Goal: Information Seeking & Learning: Learn about a topic

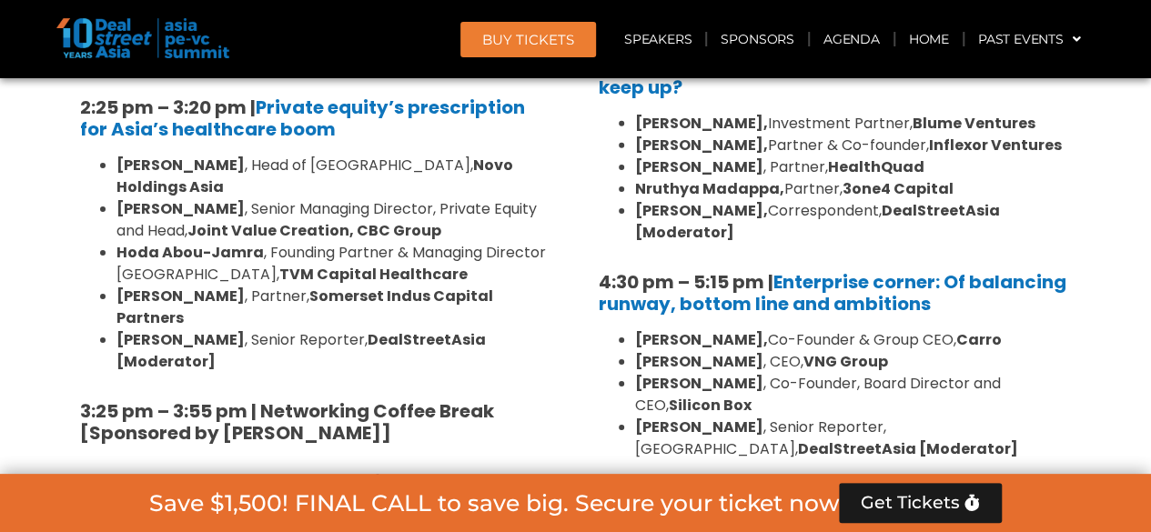
scroll to position [2952, 0]
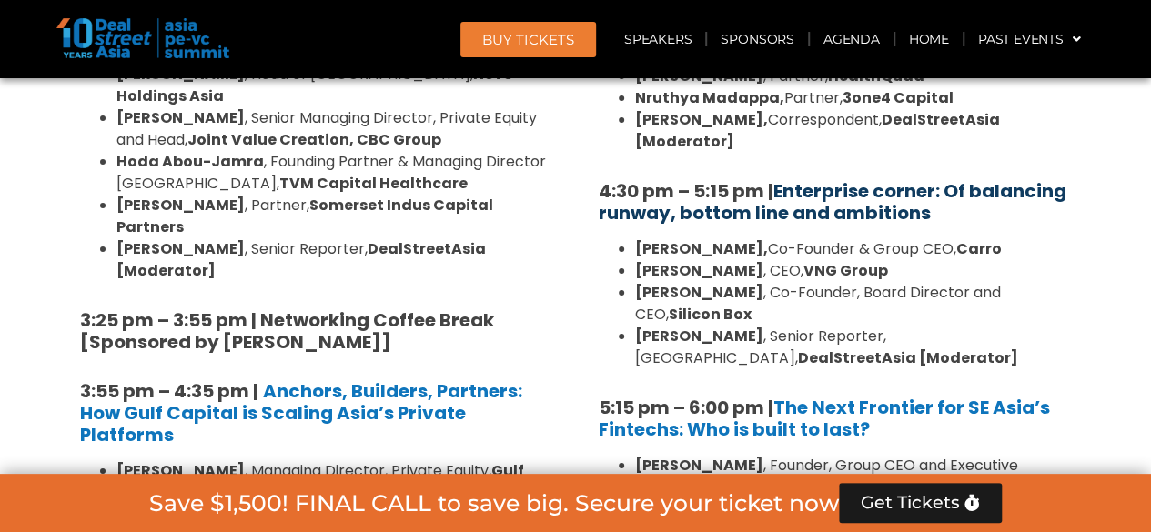
click at [895, 178] on link "Enterprise corner: Of balancing runway, bottom line and ambitions" at bounding box center [831, 201] width 467 height 47
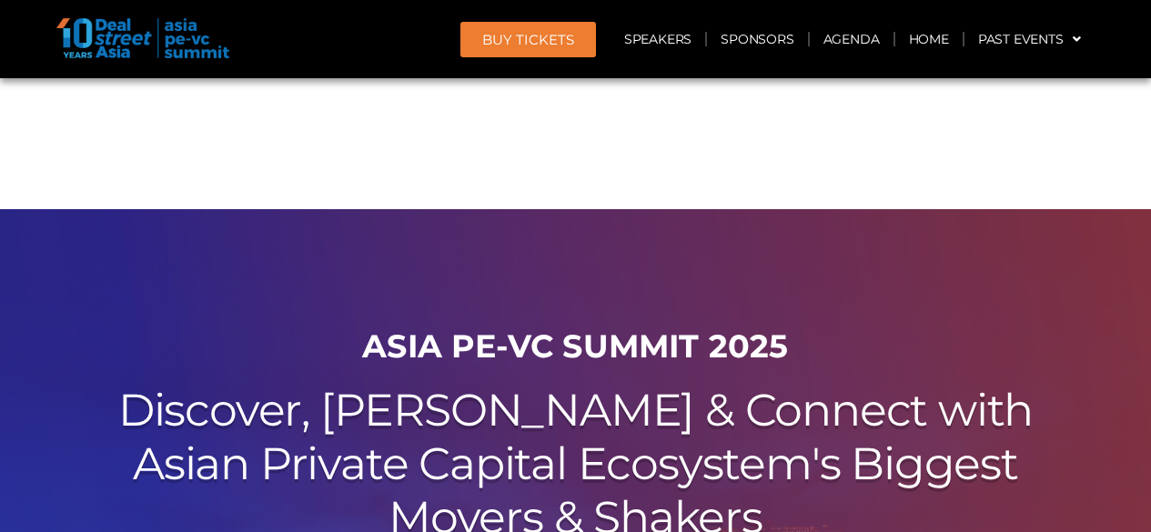
scroll to position [2952, 0]
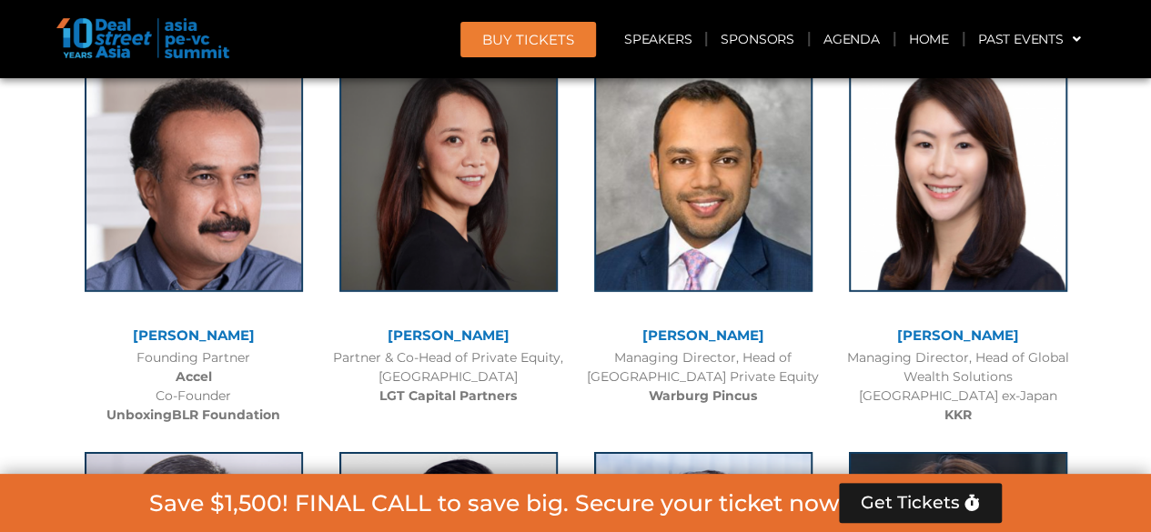
click at [843, 37] on link "Agenda" at bounding box center [851, 39] width 84 height 42
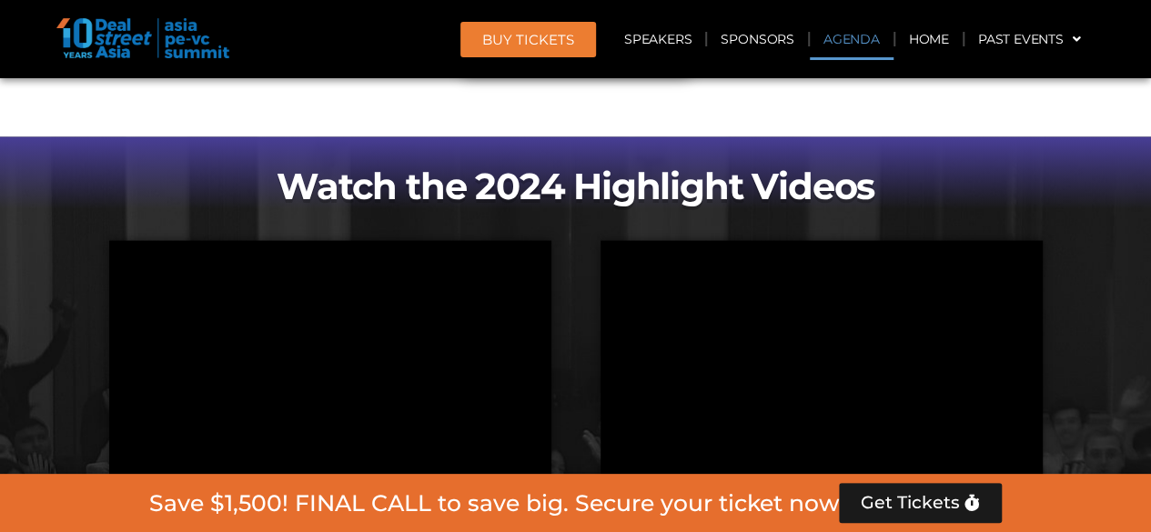
scroll to position [1082, 0]
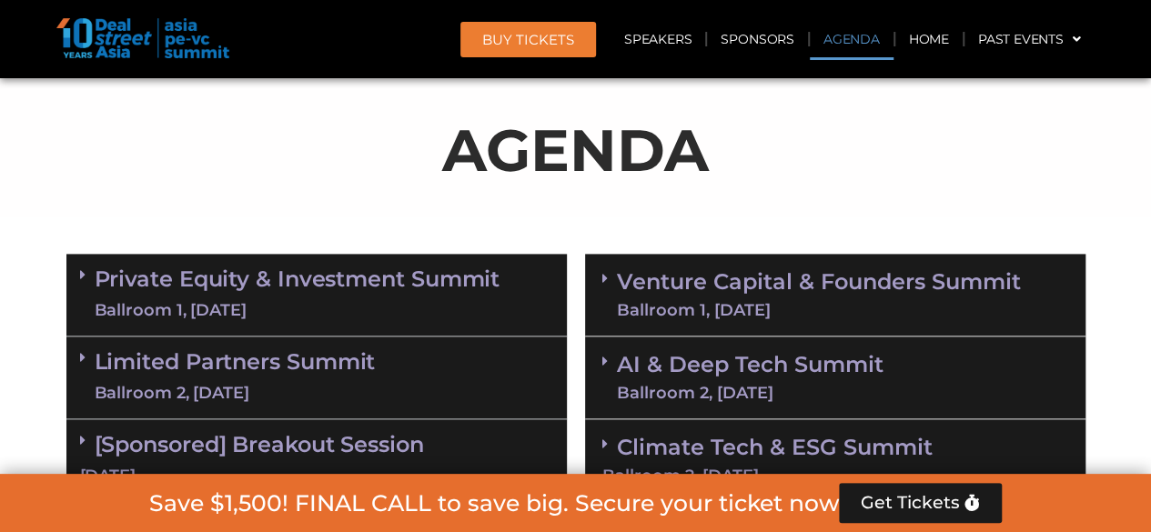
click at [762, 296] on link "Venture Capital & Founders​ Summit Ballroom 1, 11 Sept" at bounding box center [819, 294] width 404 height 47
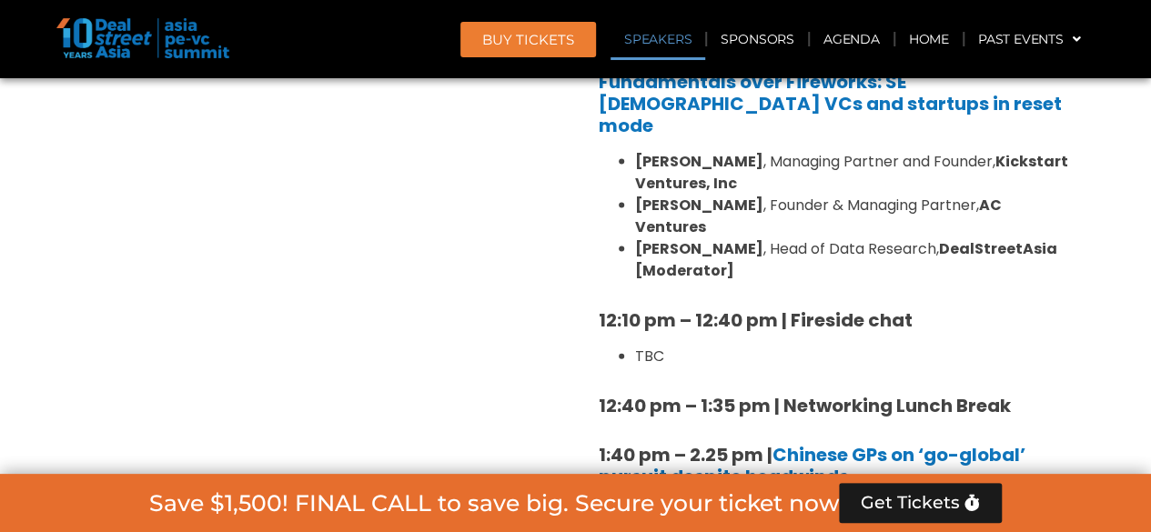
scroll to position [1862, 0]
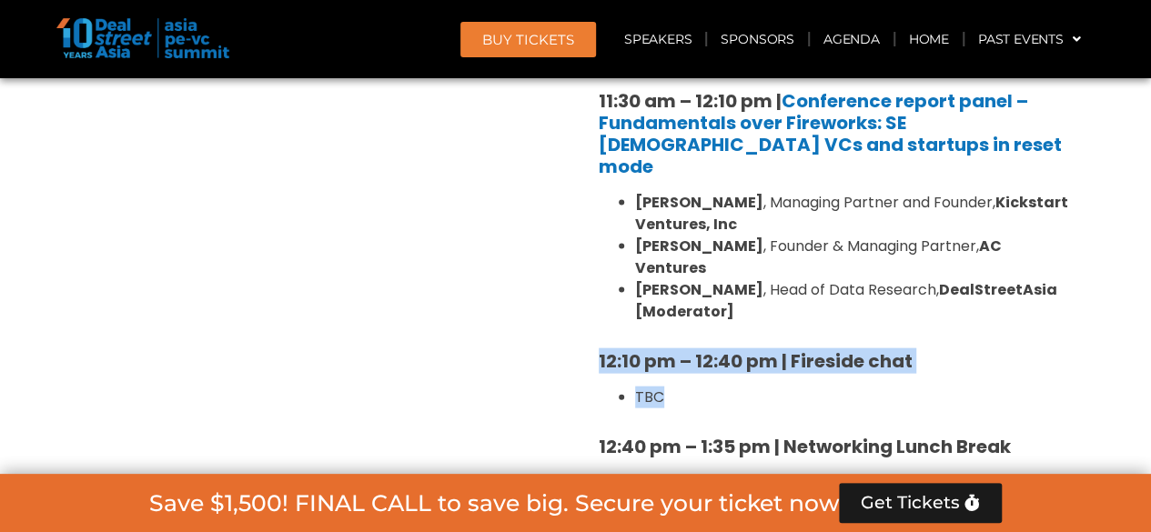
drag, startPoint x: 589, startPoint y: 308, endPoint x: 667, endPoint y: 351, distance: 88.3
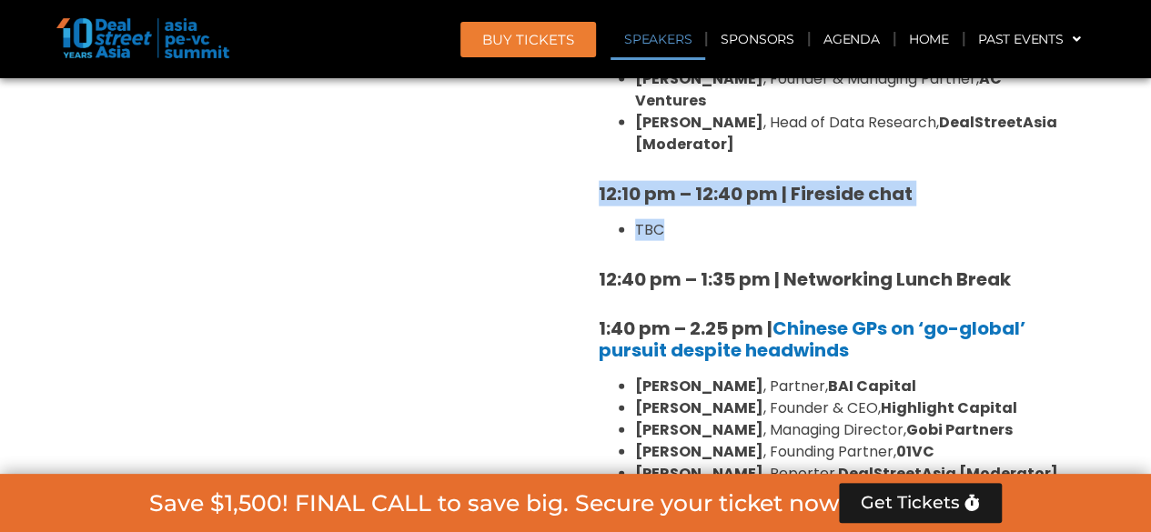
scroll to position [2044, 0]
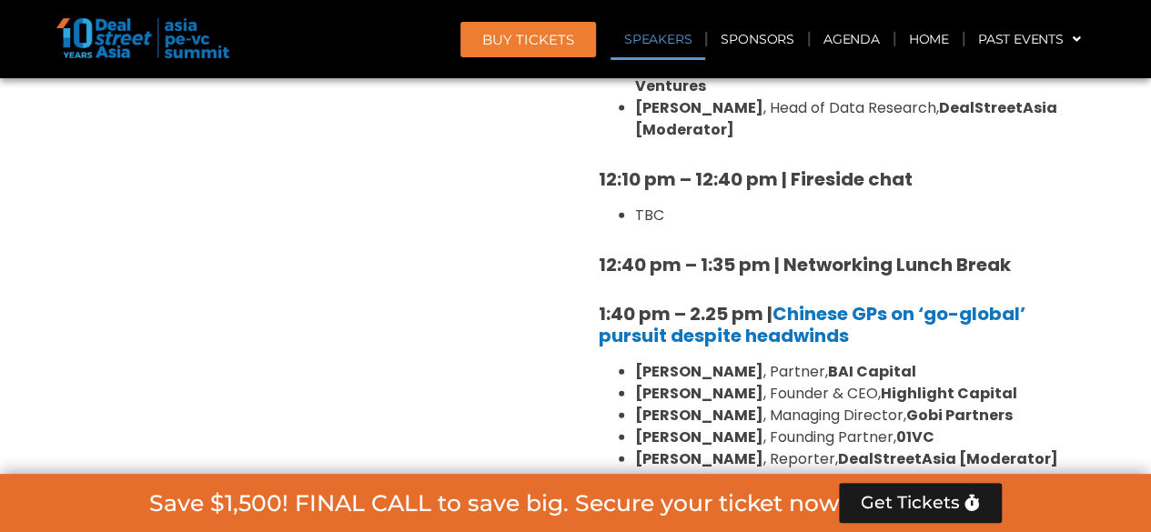
click at [35, 315] on section "Private Equity & Investment Summit Ballroom 1, 10 Sept 8:00 am – 9:00 am | Regi…" at bounding box center [575, 449] width 1151 height 2595
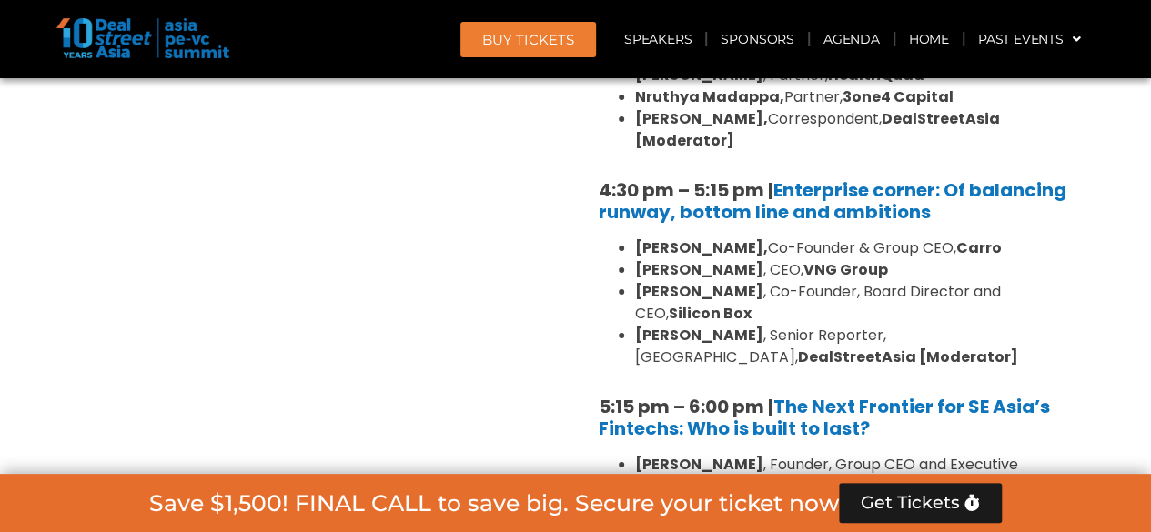
scroll to position [3317, 0]
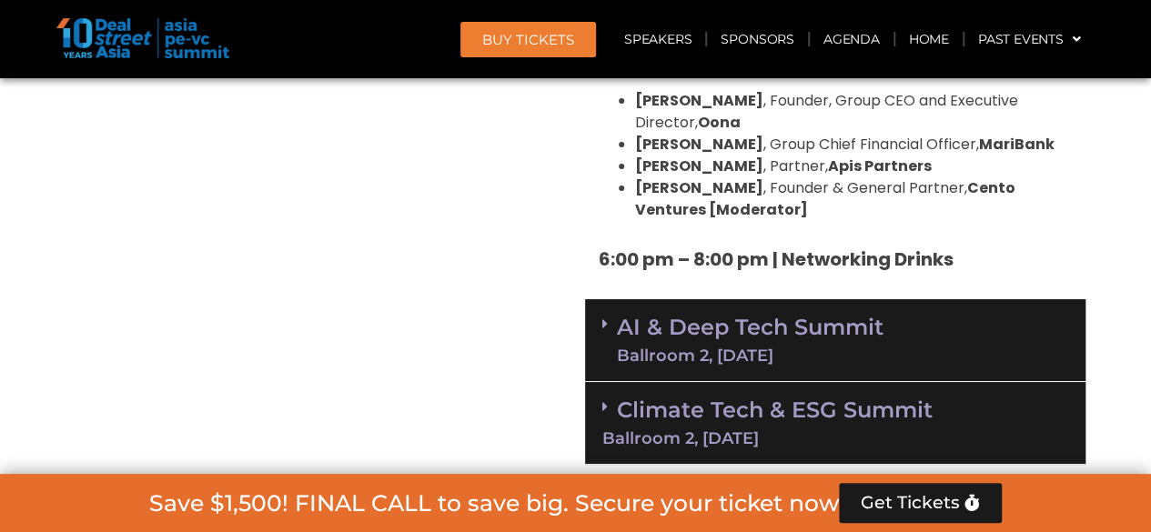
click at [756, 397] on link "Climate Tech & ESG Summit Ballroom 2, 11 Sept" at bounding box center [835, 422] width 466 height 50
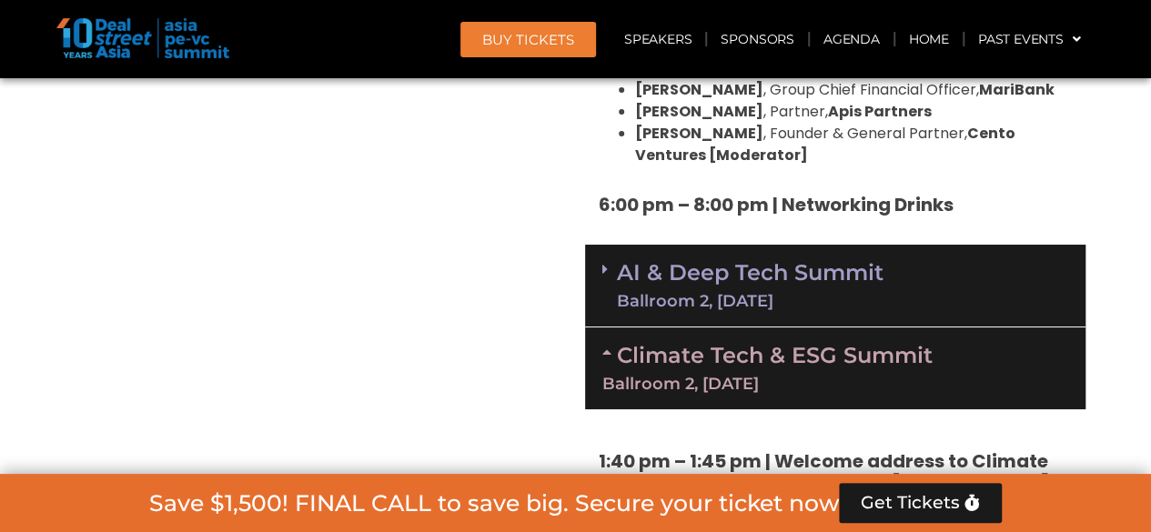
scroll to position [3135, 0]
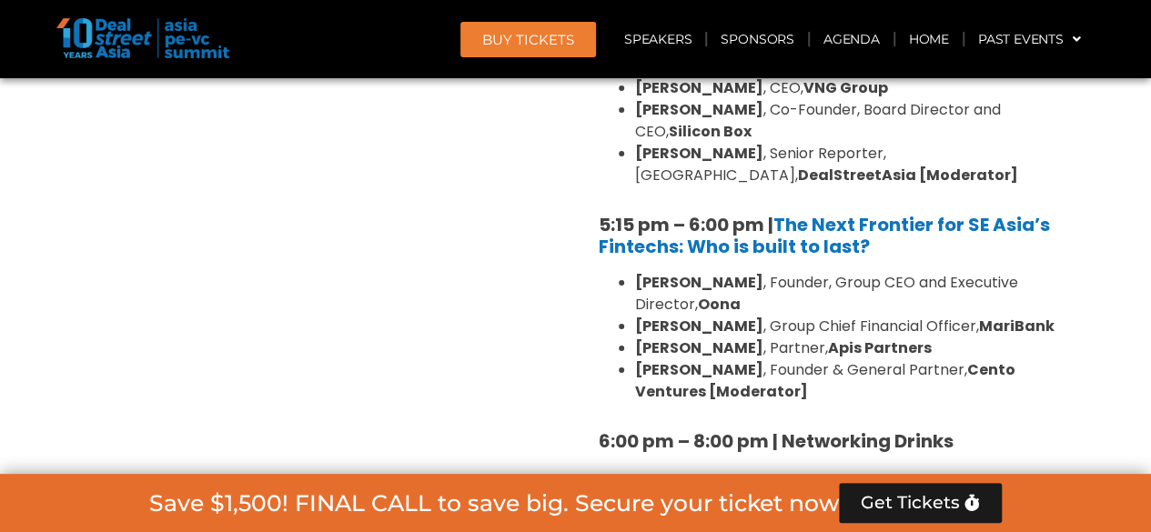
click at [779, 498] on link "AI & Deep Tech Summit Ballroom 2, 11 Sept" at bounding box center [750, 521] width 266 height 47
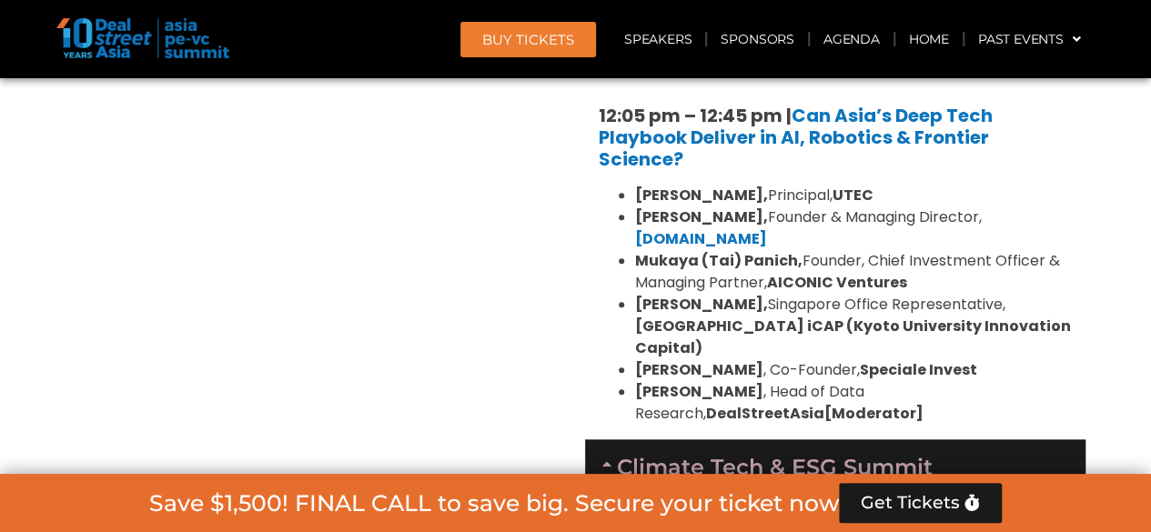
scroll to position [4136, 0]
